Goal: Entertainment & Leisure: Consume media (video, audio)

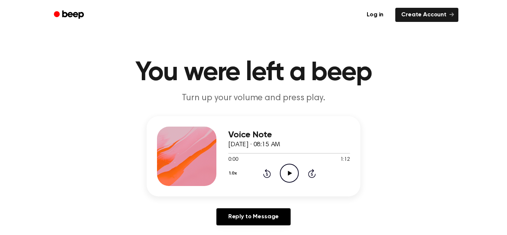
click at [293, 172] on icon "Play Audio" at bounding box center [289, 173] width 19 height 19
click at [265, 173] on icon "Rewind 5 seconds" at bounding box center [267, 174] width 8 height 10
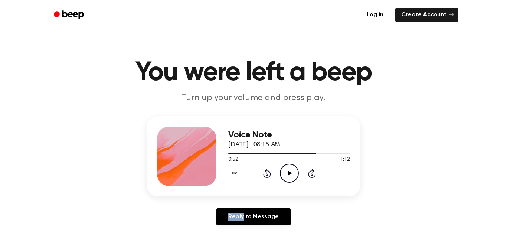
click at [265, 173] on icon "Rewind 5 seconds" at bounding box center [267, 174] width 8 height 10
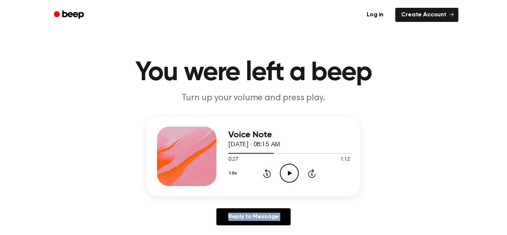
click at [265, 173] on icon "Rewind 5 seconds" at bounding box center [267, 174] width 8 height 10
click at [307, 168] on div "1.0x Rewind 5 seconds Play Audio Skip 5 seconds" at bounding box center [289, 173] width 122 height 19
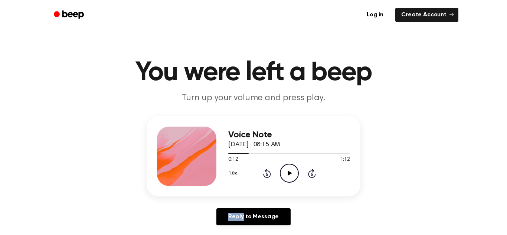
click at [307, 168] on div "1.0x Rewind 5 seconds Play Audio Skip 5 seconds" at bounding box center [289, 173] width 122 height 19
click at [310, 172] on icon "Skip 5 seconds" at bounding box center [312, 174] width 8 height 10
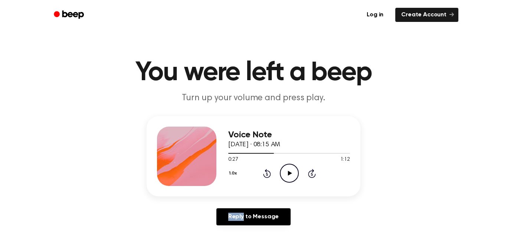
click at [310, 172] on icon "Skip 5 seconds" at bounding box center [312, 174] width 8 height 10
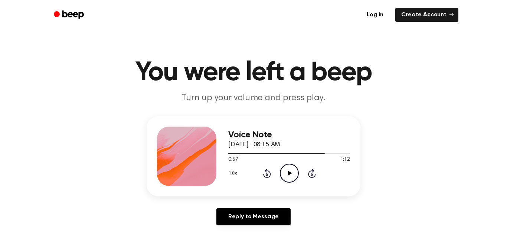
click at [310, 172] on icon "Skip 5 seconds" at bounding box center [312, 174] width 8 height 10
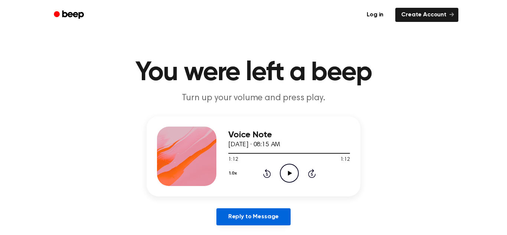
click at [259, 219] on link "Reply to Message" at bounding box center [253, 216] width 74 height 17
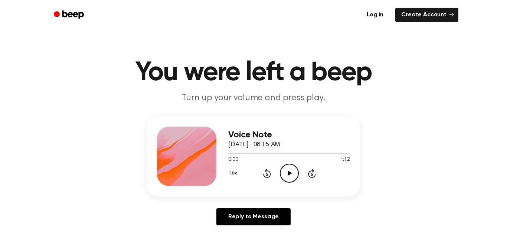
click at [282, 178] on icon "Play Audio" at bounding box center [289, 173] width 19 height 19
click at [282, 178] on icon "Pause Audio" at bounding box center [289, 173] width 19 height 19
click at [282, 178] on icon "Play Audio" at bounding box center [289, 173] width 19 height 19
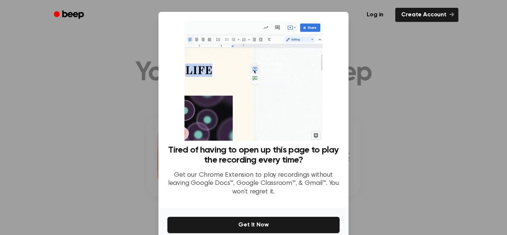
click at [335, 186] on p "Get our Chrome Extension to play recordings without leaving Google Docs™, Googl…" at bounding box center [253, 183] width 172 height 25
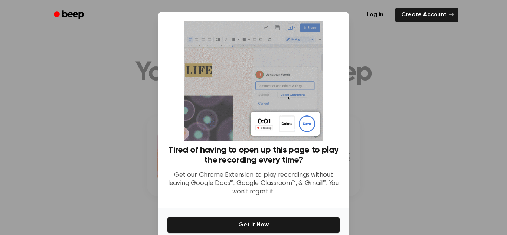
click at [338, 233] on div "No Thanks Get It Now" at bounding box center [254, 233] width 190 height 50
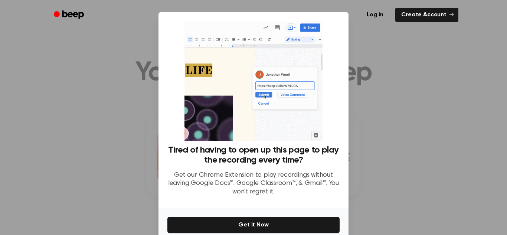
click at [340, 180] on div "Tired of having to open up this page to play the recording every time? Get our …" at bounding box center [254, 110] width 190 height 196
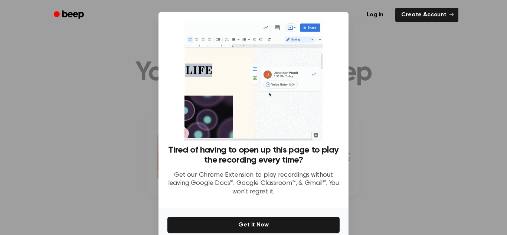
drag, startPoint x: 340, startPoint y: 193, endPoint x: 341, endPoint y: 197, distance: 4.1
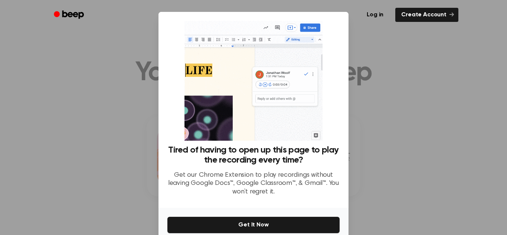
click at [341, 197] on div "Tired of having to open up this page to play the recording every time? Get our …" at bounding box center [254, 110] width 190 height 196
click at [277, 167] on div "Tired of having to open up this page to play the recording every time? Get our …" at bounding box center [253, 173] width 172 height 57
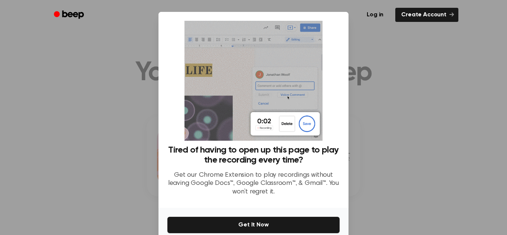
click at [277, 163] on h3 "Tired of having to open up this page to play the recording every time?" at bounding box center [253, 155] width 172 height 20
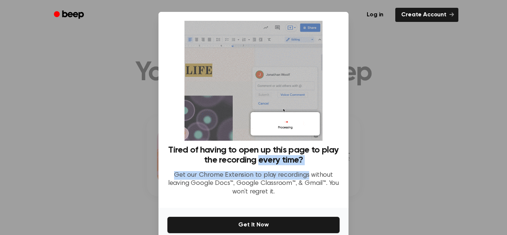
drag, startPoint x: 276, startPoint y: 164, endPoint x: 278, endPoint y: 171, distance: 7.4
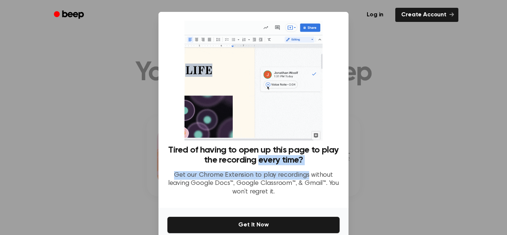
click at [278, 171] on div "Tired of having to open up this page to play the recording every time? Get our …" at bounding box center [253, 173] width 172 height 57
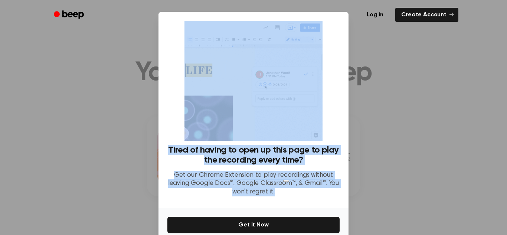
drag, startPoint x: 307, startPoint y: 198, endPoint x: 296, endPoint y: 139, distance: 60.5
click at [296, 139] on div "Tired of having to open up this page to play the recording every time? Get our …" at bounding box center [253, 111] width 172 height 181
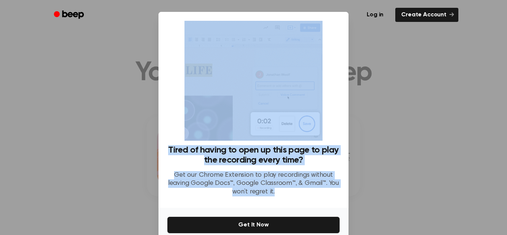
click at [326, 190] on p "Get our Chrome Extension to play recordings without leaving Google Docs™, Googl…" at bounding box center [253, 183] width 172 height 25
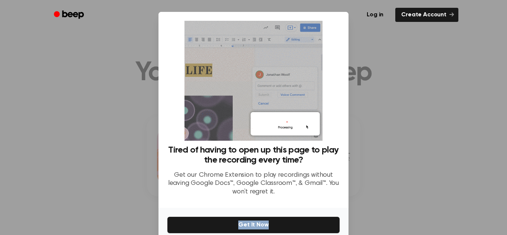
drag, startPoint x: 326, startPoint y: 190, endPoint x: 333, endPoint y: 214, distance: 25.0
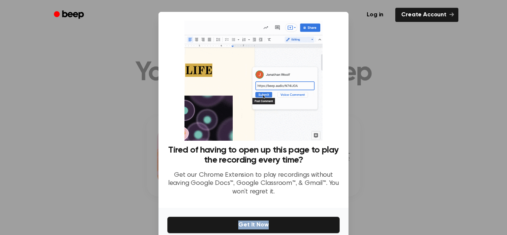
click at [333, 214] on div "Tired of having to open up this page to play the recording every time? Get our …" at bounding box center [254, 135] width 190 height 247
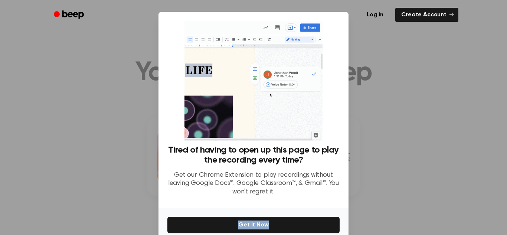
click at [320, 199] on div "Tired of having to open up this page to play the recording every time? Get our …" at bounding box center [253, 173] width 172 height 57
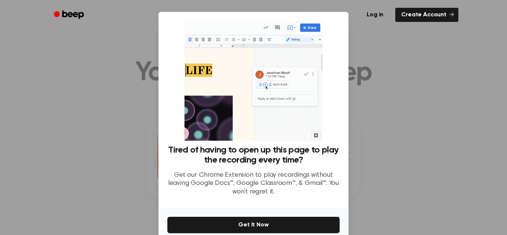
click at [320, 200] on div "Tired of having to open up this page to play the recording every time? Get our …" at bounding box center [253, 173] width 172 height 57
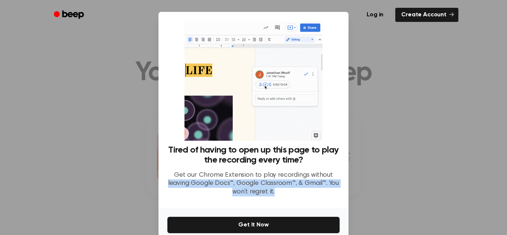
drag, startPoint x: 339, startPoint y: 171, endPoint x: 340, endPoint y: 201, distance: 30.1
click at [340, 201] on div "Tired of having to open up this page to play the recording every time? Get our …" at bounding box center [254, 110] width 190 height 196
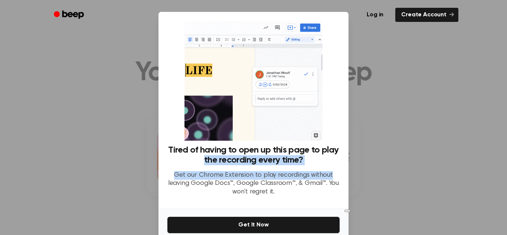
drag, startPoint x: 342, startPoint y: 151, endPoint x: 347, endPoint y: 179, distance: 28.3
click at [347, 179] on div "Tired of having to open up this page to play the recording every time? Get our …" at bounding box center [254, 110] width 190 height 196
click at [343, 163] on div "Tired of having to open up this page to play the recording every time? Get our …" at bounding box center [254, 110] width 190 height 196
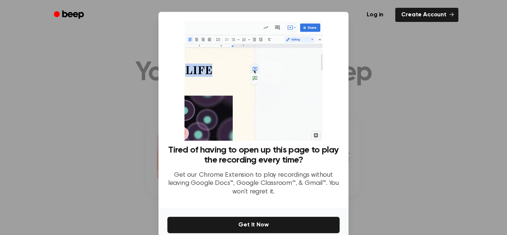
click at [339, 107] on div "Tired of having to open up this page to play the recording every time? Get our …" at bounding box center [253, 111] width 172 height 181
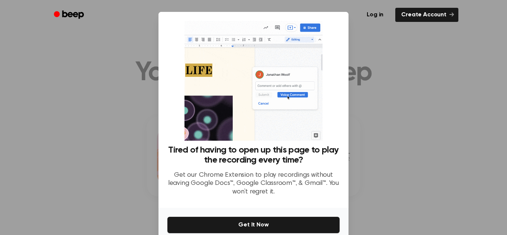
click at [320, 194] on p "Get our Chrome Extension to play recordings without leaving Google Docs™, Googl…" at bounding box center [253, 183] width 172 height 25
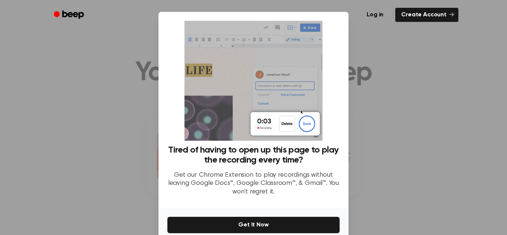
click at [320, 195] on p "Get our Chrome Extension to play recordings without leaving Google Docs™, Googl…" at bounding box center [253, 183] width 172 height 25
drag, startPoint x: 320, startPoint y: 195, endPoint x: 325, endPoint y: 218, distance: 23.7
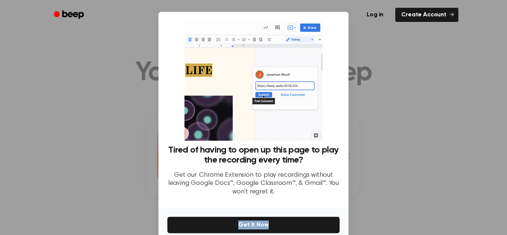
click at [325, 218] on div "Tired of having to open up this page to play the recording every time? Get our …" at bounding box center [254, 135] width 190 height 247
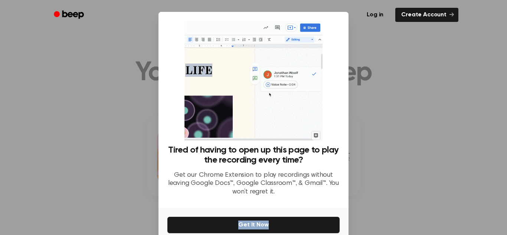
click at [338, 201] on div "Tired of having to open up this page to play the recording every time? Get our …" at bounding box center [253, 173] width 172 height 57
drag, startPoint x: 338, startPoint y: 201, endPoint x: 339, endPoint y: 208, distance: 6.7
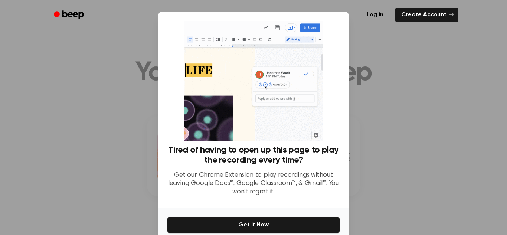
click at [339, 208] on div "Tired of having to open up this page to play the recording every time? Get our …" at bounding box center [254, 135] width 190 height 247
click at [341, 108] on div "Tired of having to open up this page to play the recording every time? Get our …" at bounding box center [254, 110] width 190 height 196
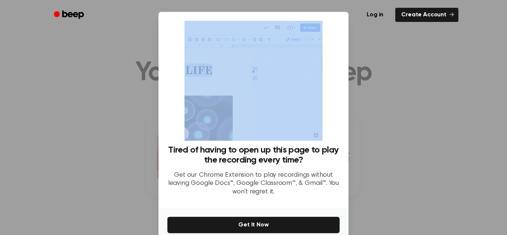
drag, startPoint x: 341, startPoint y: 108, endPoint x: 342, endPoint y: 120, distance: 12.3
click at [342, 120] on div "Tired of having to open up this page to play the recording every time? Get our …" at bounding box center [254, 110] width 190 height 196
click at [328, 131] on div "Tired of having to open up this page to play the recording every time? Get our …" at bounding box center [253, 111] width 172 height 181
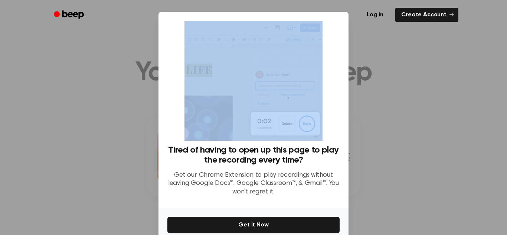
drag, startPoint x: 328, startPoint y: 131, endPoint x: 328, endPoint y: 136, distance: 5.2
click at [328, 136] on div "Tired of having to open up this page to play the recording every time? Get our …" at bounding box center [253, 111] width 172 height 181
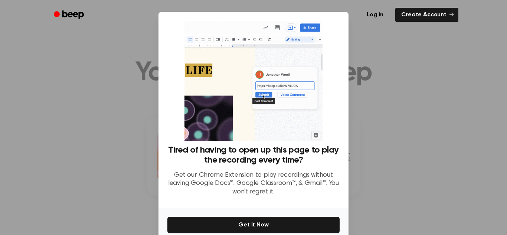
drag, startPoint x: 330, startPoint y: 138, endPoint x: 339, endPoint y: 147, distance: 12.3
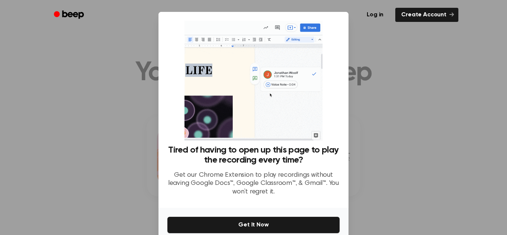
click at [339, 147] on div "Tired of having to open up this page to play the recording every time? Get our …" at bounding box center [253, 111] width 172 height 181
click at [340, 147] on div "Tired of having to open up this page to play the recording every time? Get our …" at bounding box center [254, 110] width 190 height 196
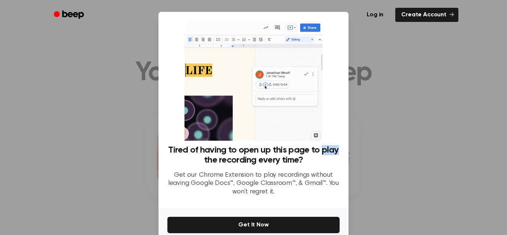
click at [340, 147] on div "Tired of having to open up this page to play the recording every time? Get our …" at bounding box center [254, 110] width 190 height 196
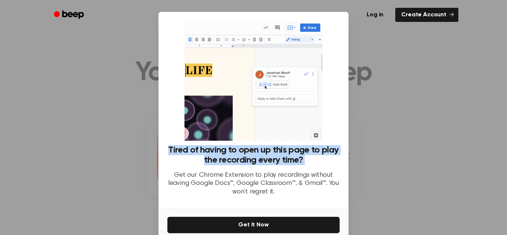
click at [341, 149] on div "Tired of having to open up this page to play the recording every time? Get our …" at bounding box center [254, 110] width 190 height 196
click at [341, 148] on div "Tired of having to open up this page to play the recording every time? Get our …" at bounding box center [254, 110] width 190 height 196
drag, startPoint x: 341, startPoint y: 148, endPoint x: 351, endPoint y: 174, distance: 27.9
click at [351, 174] on div "​ Tired of having to open up this page to play the recording every time? Get ou…" at bounding box center [253, 135] width 507 height 270
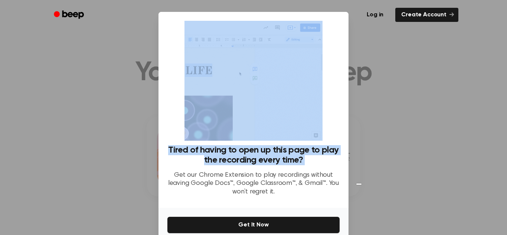
click at [352, 173] on div at bounding box center [253, 117] width 507 height 235
click at [351, 174] on div at bounding box center [253, 117] width 507 height 235
click at [339, 162] on h3 "Tired of having to open up this page to play the recording every time?" at bounding box center [253, 155] width 172 height 20
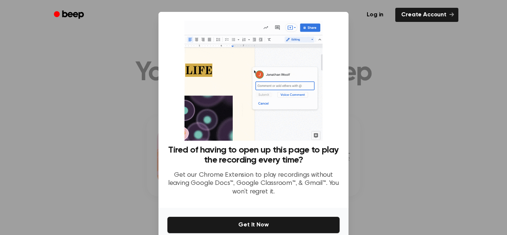
click at [339, 162] on h3 "Tired of having to open up this page to play the recording every time?" at bounding box center [253, 155] width 172 height 20
click at [387, 194] on div "​ Tired of having to open up this page to play the recording every time? Get ou…" at bounding box center [253, 135] width 507 height 270
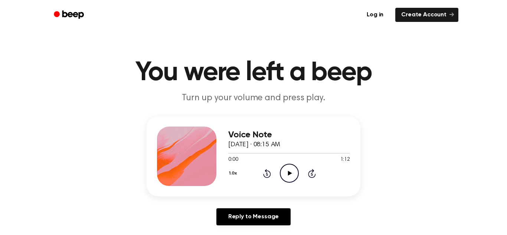
click at [295, 173] on icon "Play Audio" at bounding box center [289, 173] width 19 height 19
click at [270, 173] on icon at bounding box center [267, 173] width 8 height 9
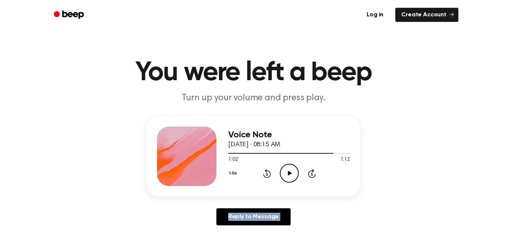
click at [270, 173] on icon at bounding box center [267, 173] width 8 height 9
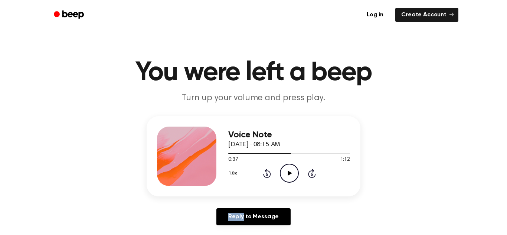
click at [270, 173] on icon at bounding box center [267, 173] width 8 height 9
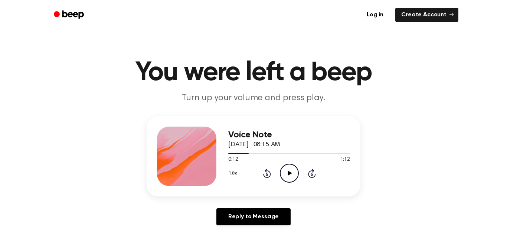
click at [270, 173] on icon at bounding box center [267, 173] width 8 height 9
click at [291, 169] on icon "Play Audio" at bounding box center [289, 173] width 19 height 19
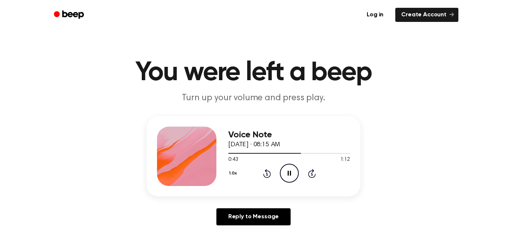
click at [291, 169] on icon "Pause Audio" at bounding box center [289, 173] width 19 height 19
click at [296, 167] on icon "Play Audio" at bounding box center [289, 173] width 19 height 19
click at [295, 167] on icon "Pause Audio" at bounding box center [289, 173] width 19 height 19
